Goal: Task Accomplishment & Management: Manage account settings

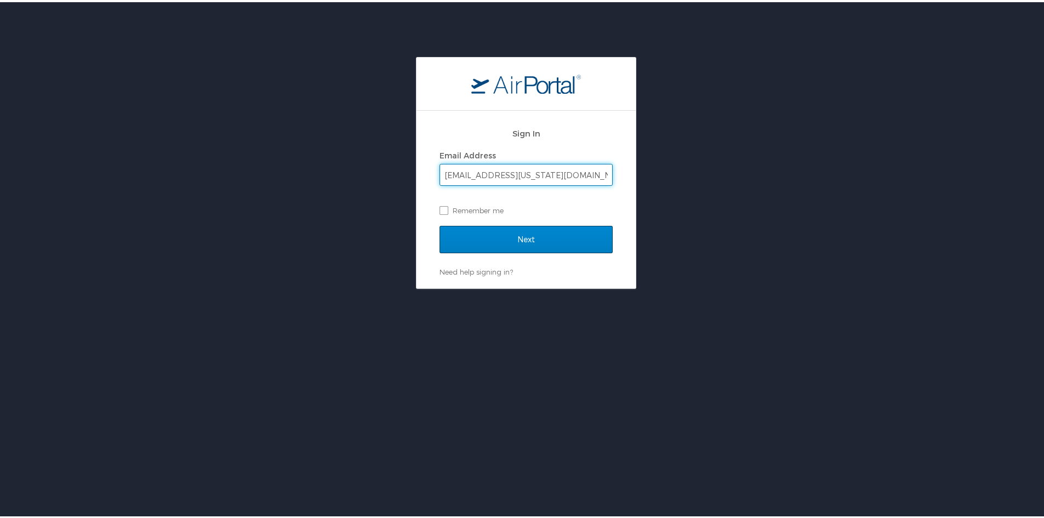
type input "mherrman@utah.gov"
click at [440, 224] on input "Next" at bounding box center [526, 237] width 173 height 27
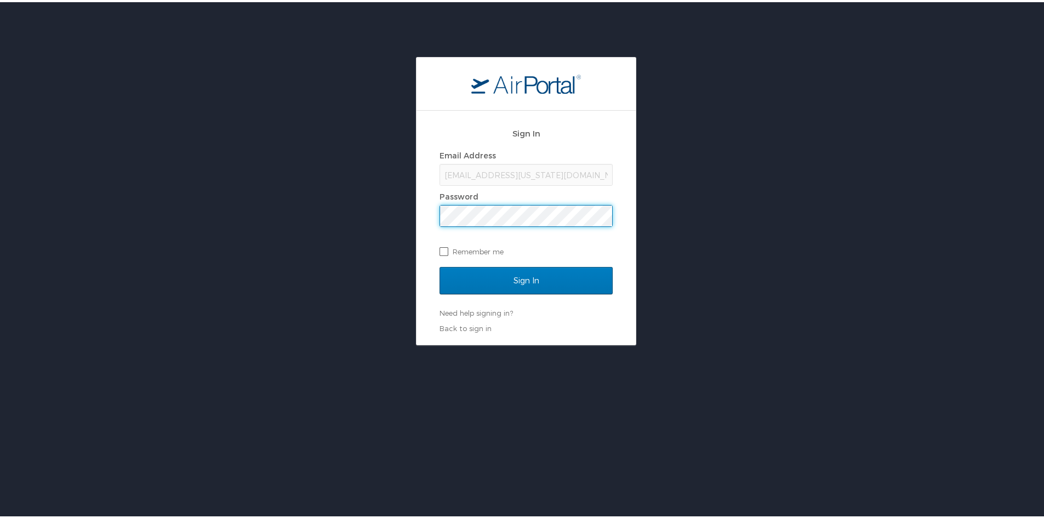
click at [440, 265] on input "Sign In" at bounding box center [526, 278] width 173 height 27
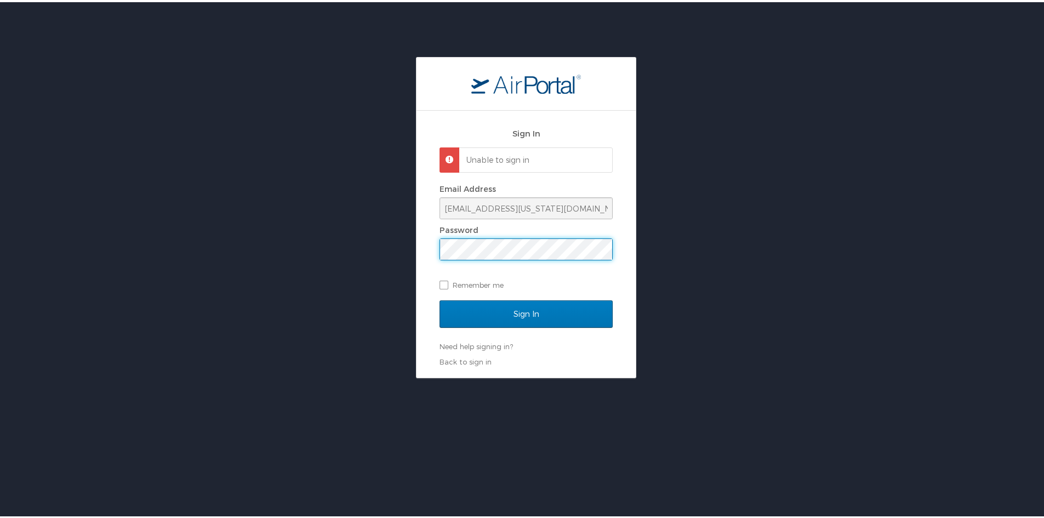
click at [196, 253] on div "Sign In Unable to sign in Email Address mherrman@utah.gov Password Remember me …" at bounding box center [526, 215] width 1053 height 321
click at [440, 298] on input "Sign In" at bounding box center [526, 311] width 173 height 27
click at [468, 357] on link "Back to sign in" at bounding box center [466, 359] width 52 height 9
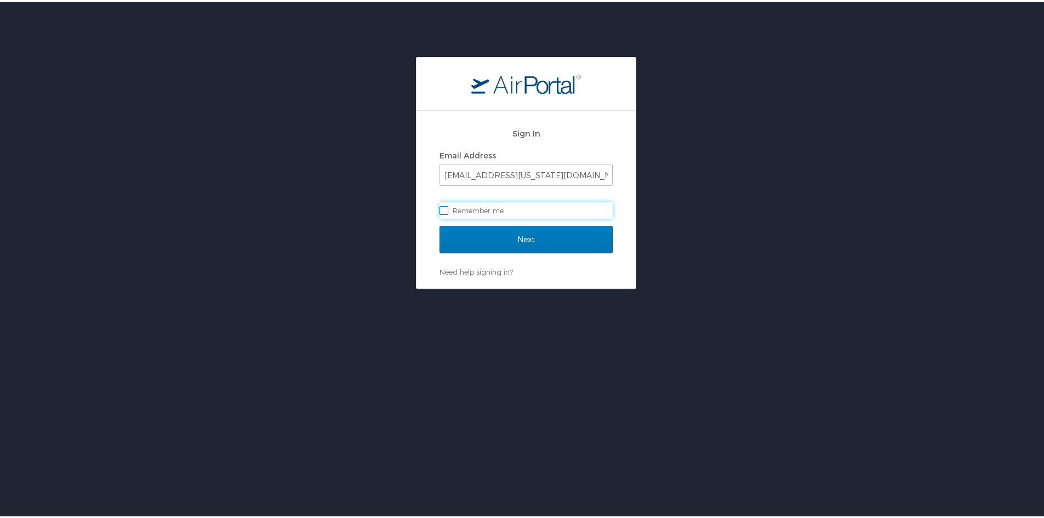
click at [495, 264] on div "Next" at bounding box center [526, 244] width 173 height 41
click at [495, 268] on link "Need help signing in?" at bounding box center [476, 269] width 73 height 9
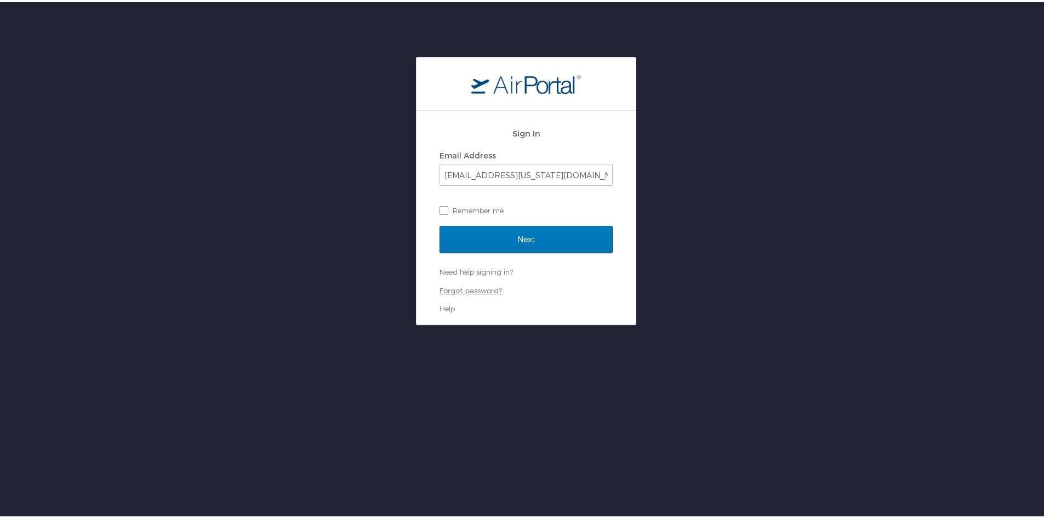
click at [479, 288] on link "Forgot password?" at bounding box center [471, 288] width 62 height 9
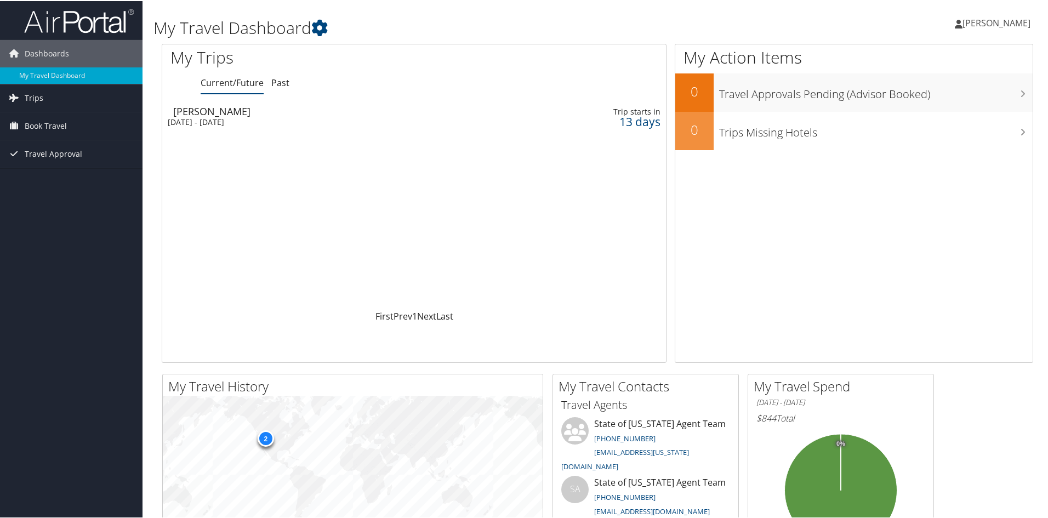
click at [1001, 18] on span "[PERSON_NAME]" at bounding box center [997, 22] width 68 height 12
click at [970, 94] on link "View Travel Profile" at bounding box center [967, 97] width 122 height 19
click at [49, 126] on span "Book Travel" at bounding box center [46, 124] width 42 height 27
click at [46, 76] on link "My Travel Dashboard" at bounding box center [71, 74] width 143 height 16
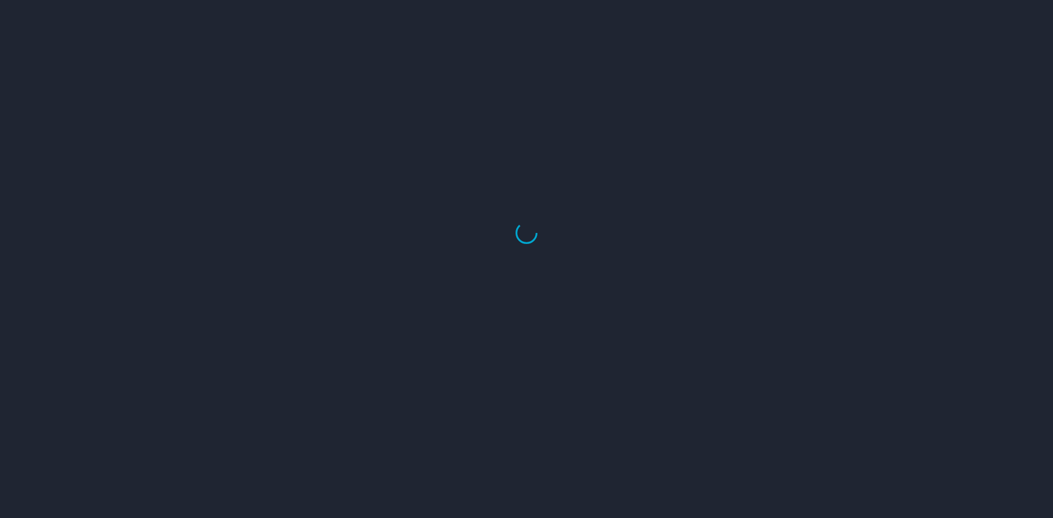
select select "US"
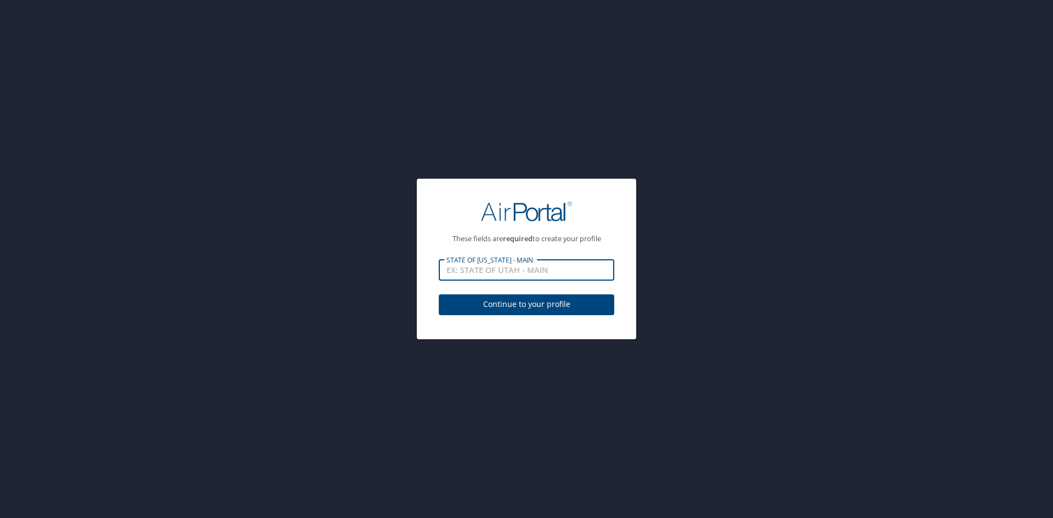
click at [556, 268] on input "STATE OF [US_STATE] - MAIN" at bounding box center [526, 270] width 175 height 21
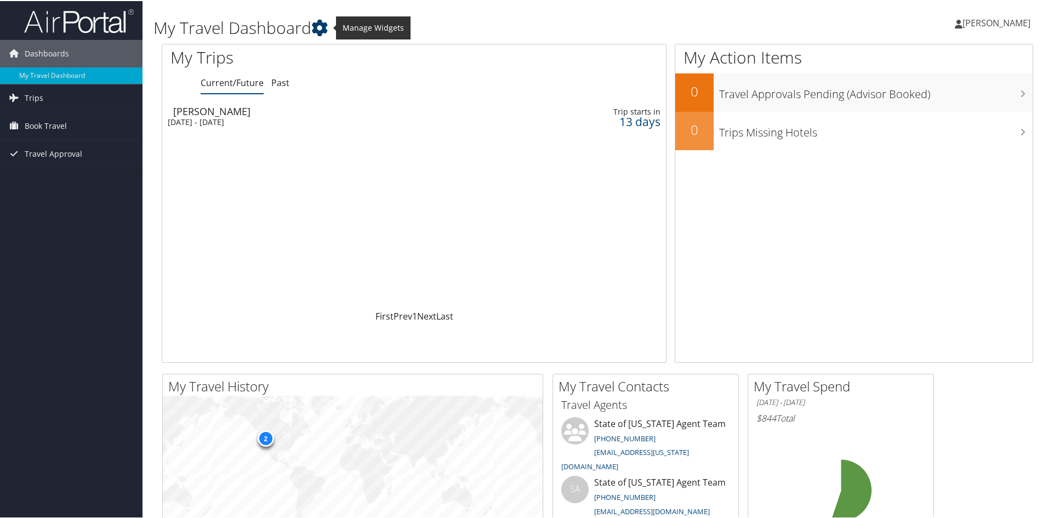
click at [316, 30] on icon at bounding box center [319, 27] width 16 height 16
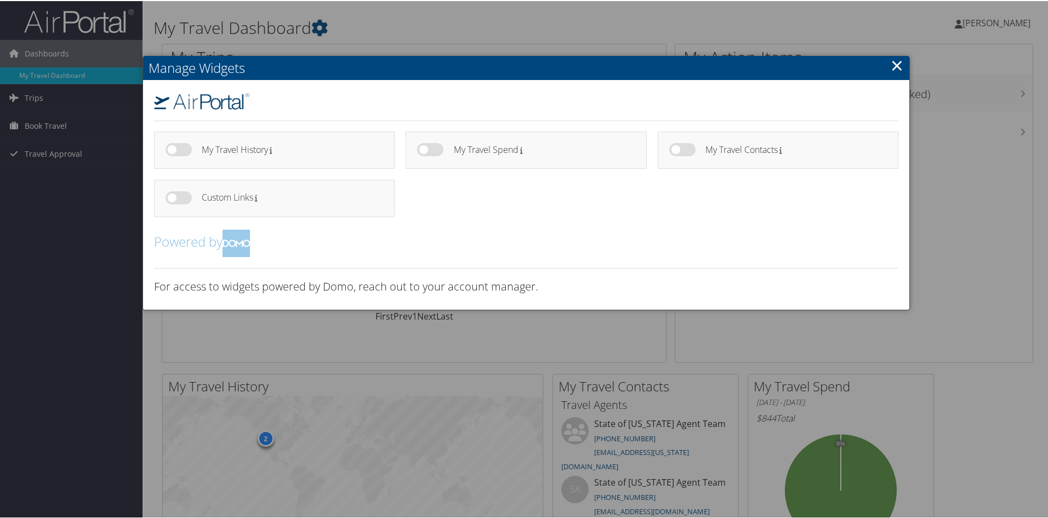
click at [676, 58] on h2 "Manage Widgets" at bounding box center [526, 67] width 766 height 24
click at [910, 61] on div at bounding box center [526, 259] width 1053 height 518
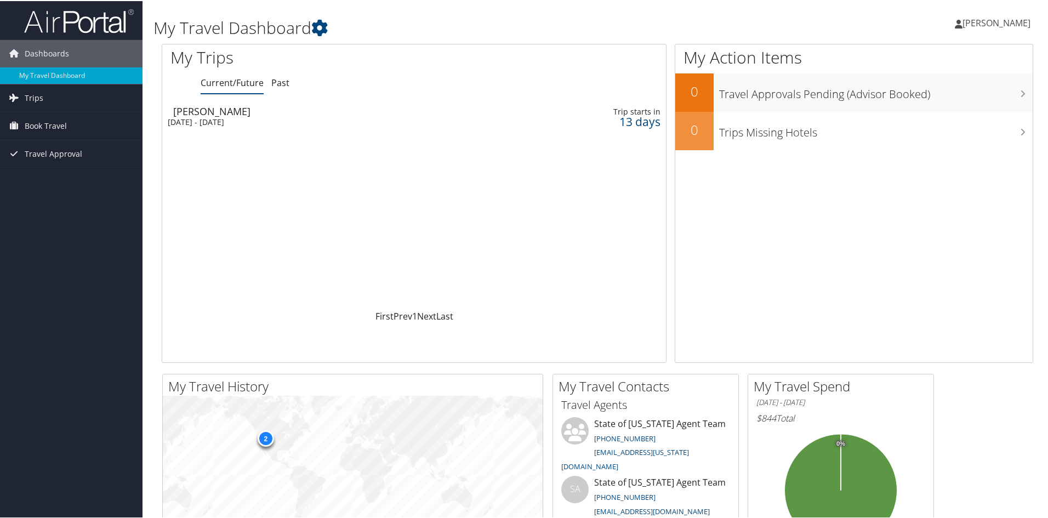
click at [964, 26] on span "[PERSON_NAME]" at bounding box center [997, 22] width 68 height 12
click at [934, 60] on link "My Settings" at bounding box center [967, 60] width 122 height 19
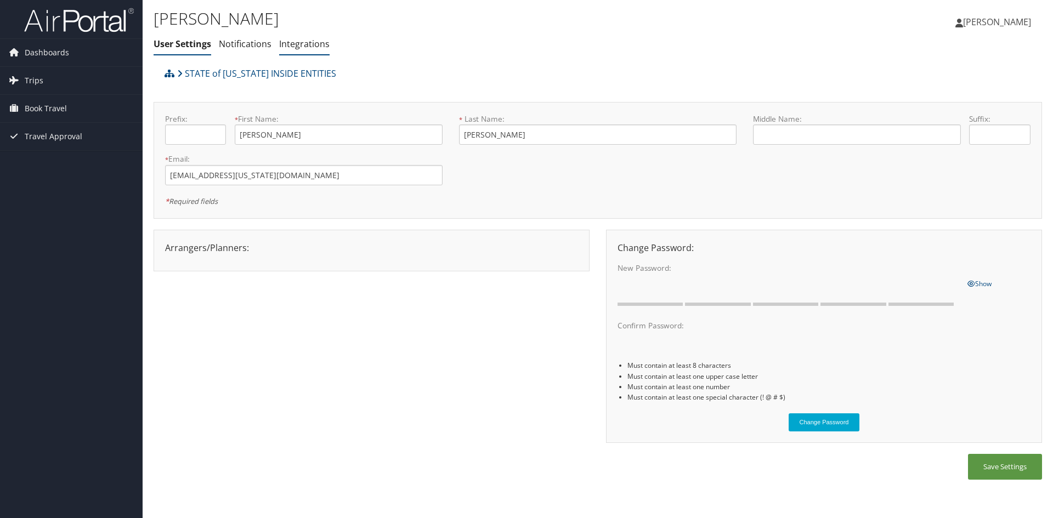
click at [302, 52] on li "Integrations" at bounding box center [304, 45] width 50 height 20
click at [299, 46] on link "Integrations" at bounding box center [304, 44] width 50 height 12
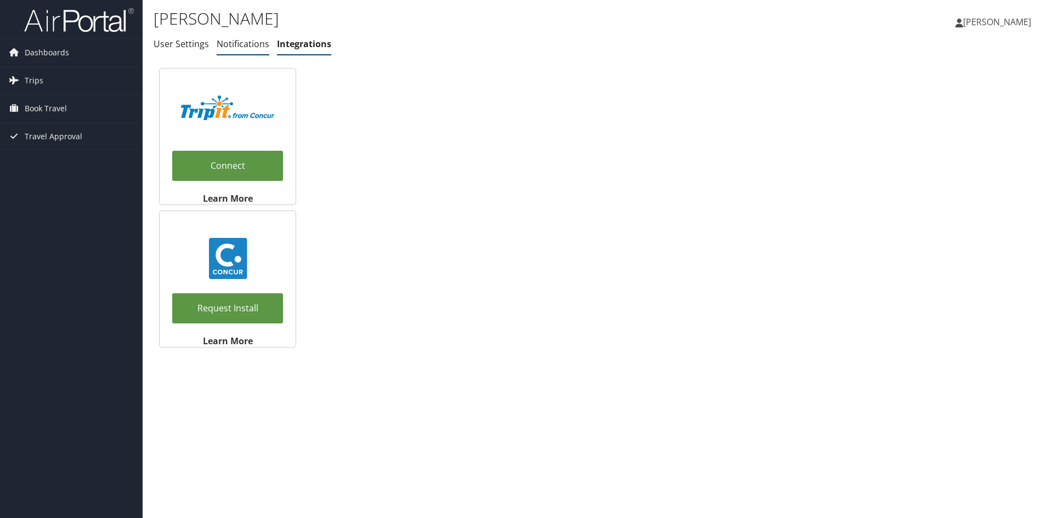
click at [250, 43] on link "Notifications" at bounding box center [243, 44] width 53 height 12
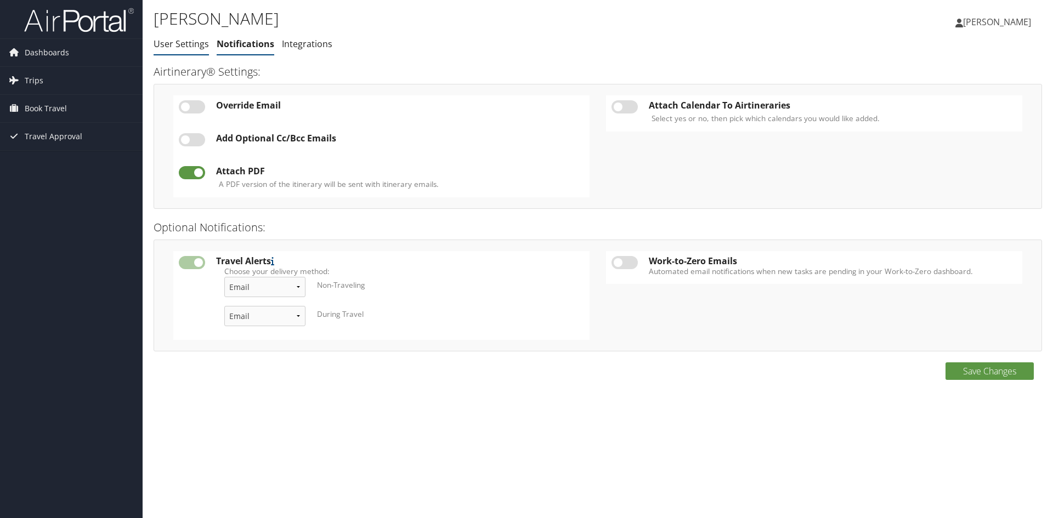
click at [185, 40] on link "User Settings" at bounding box center [181, 44] width 55 height 12
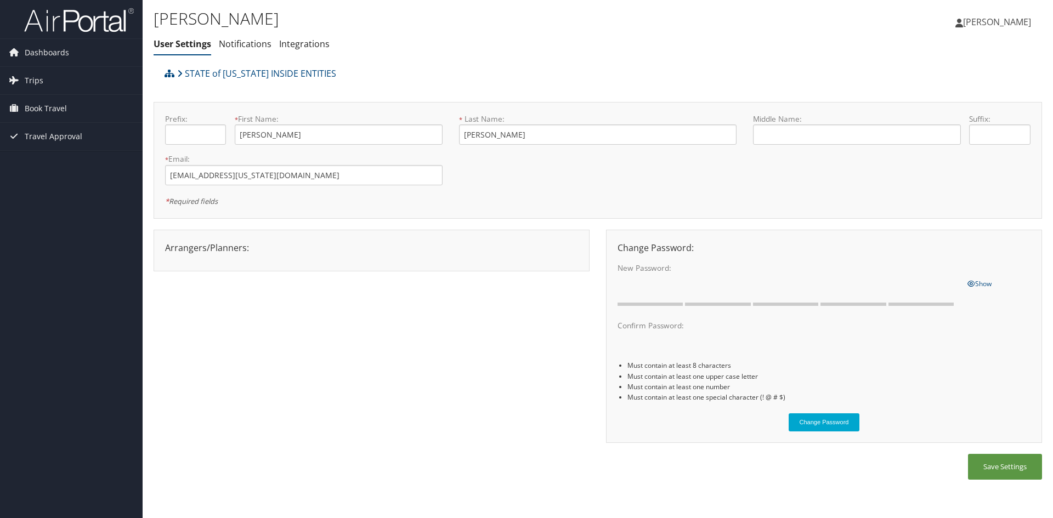
click at [982, 19] on span "[PERSON_NAME]" at bounding box center [997, 22] width 68 height 12
click at [954, 92] on link "View Travel Profile" at bounding box center [969, 97] width 122 height 19
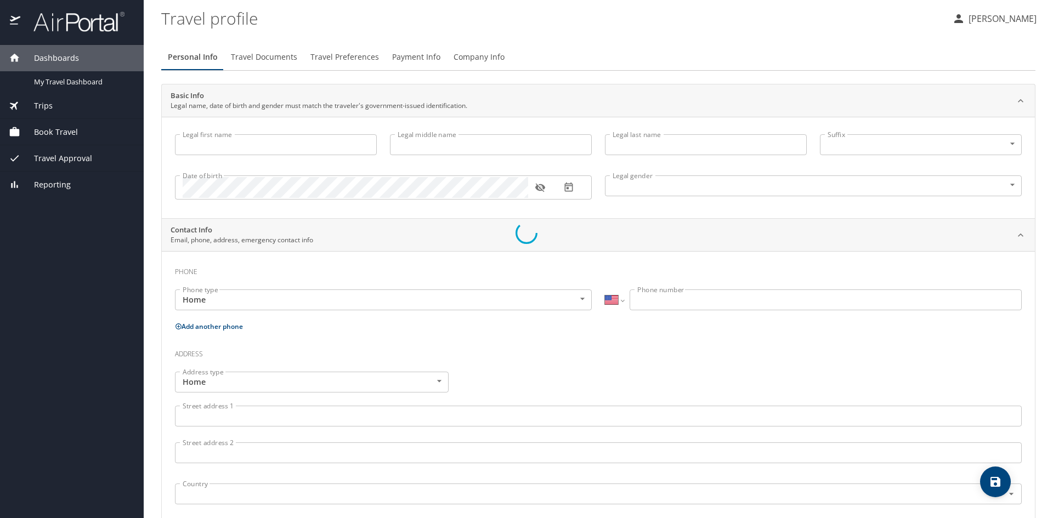
select select "US"
